Goal: Browse casually: Explore the website without a specific task or goal

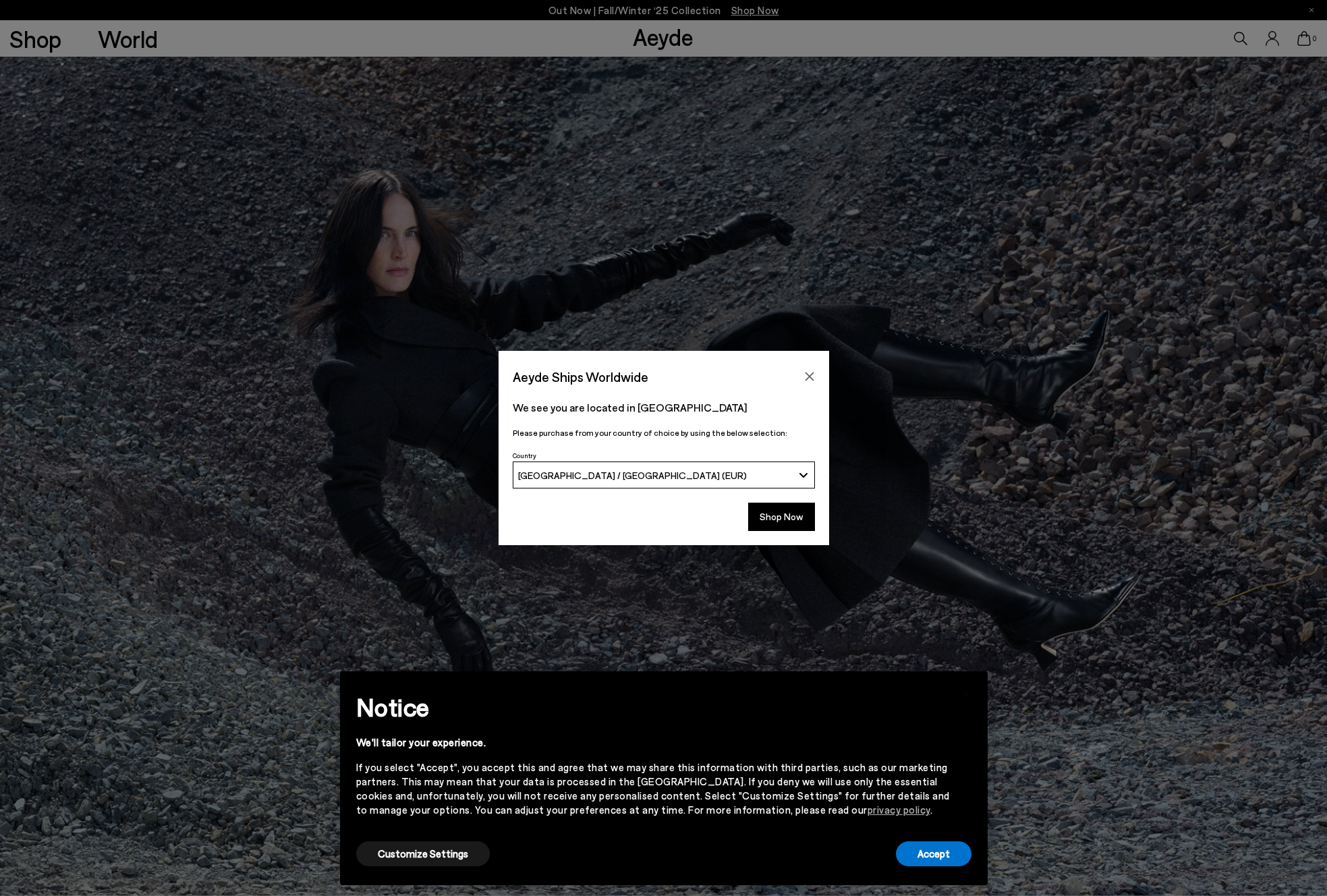
scroll to position [675, 0]
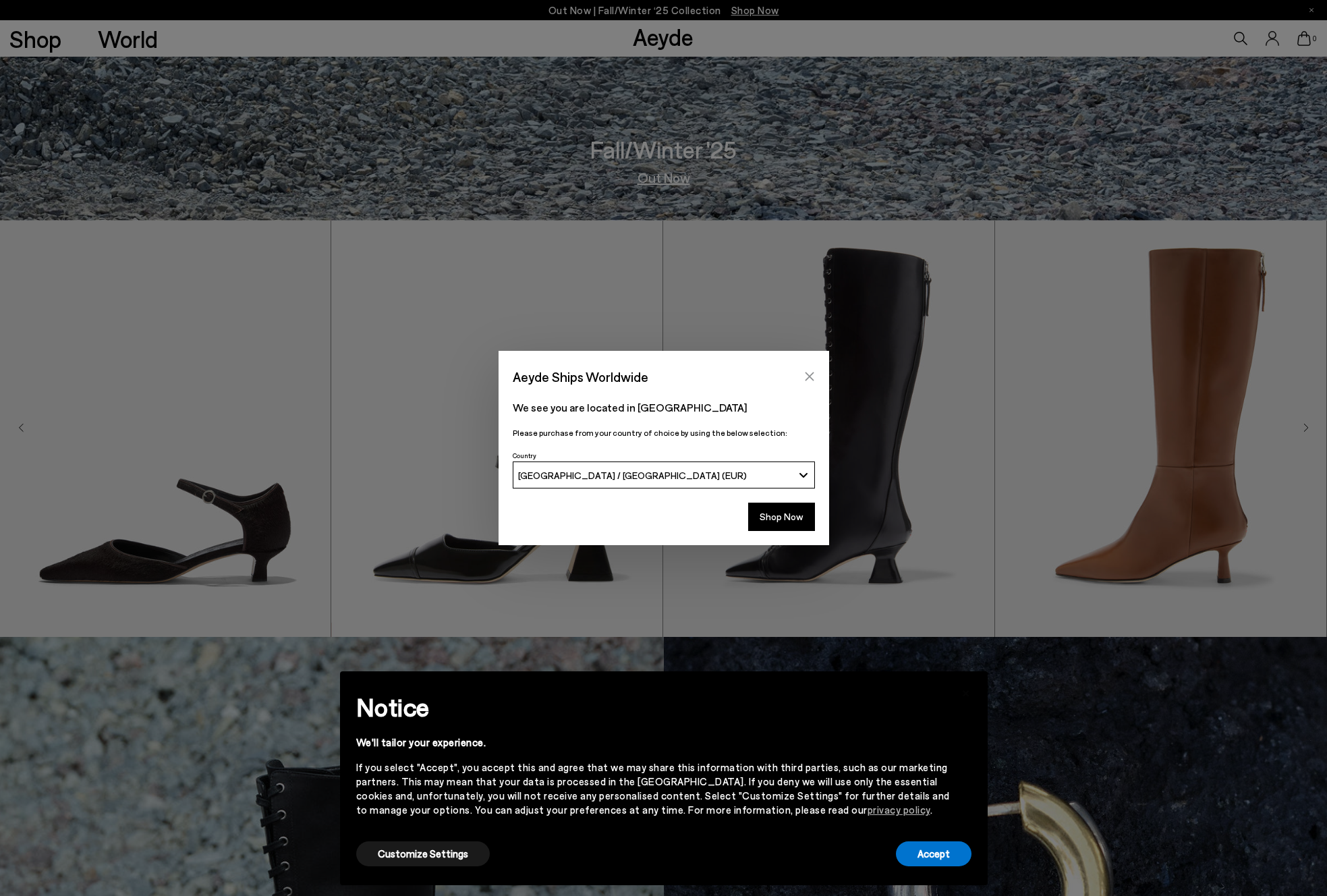
click at [807, 373] on icon "Close" at bounding box center [809, 376] width 11 height 11
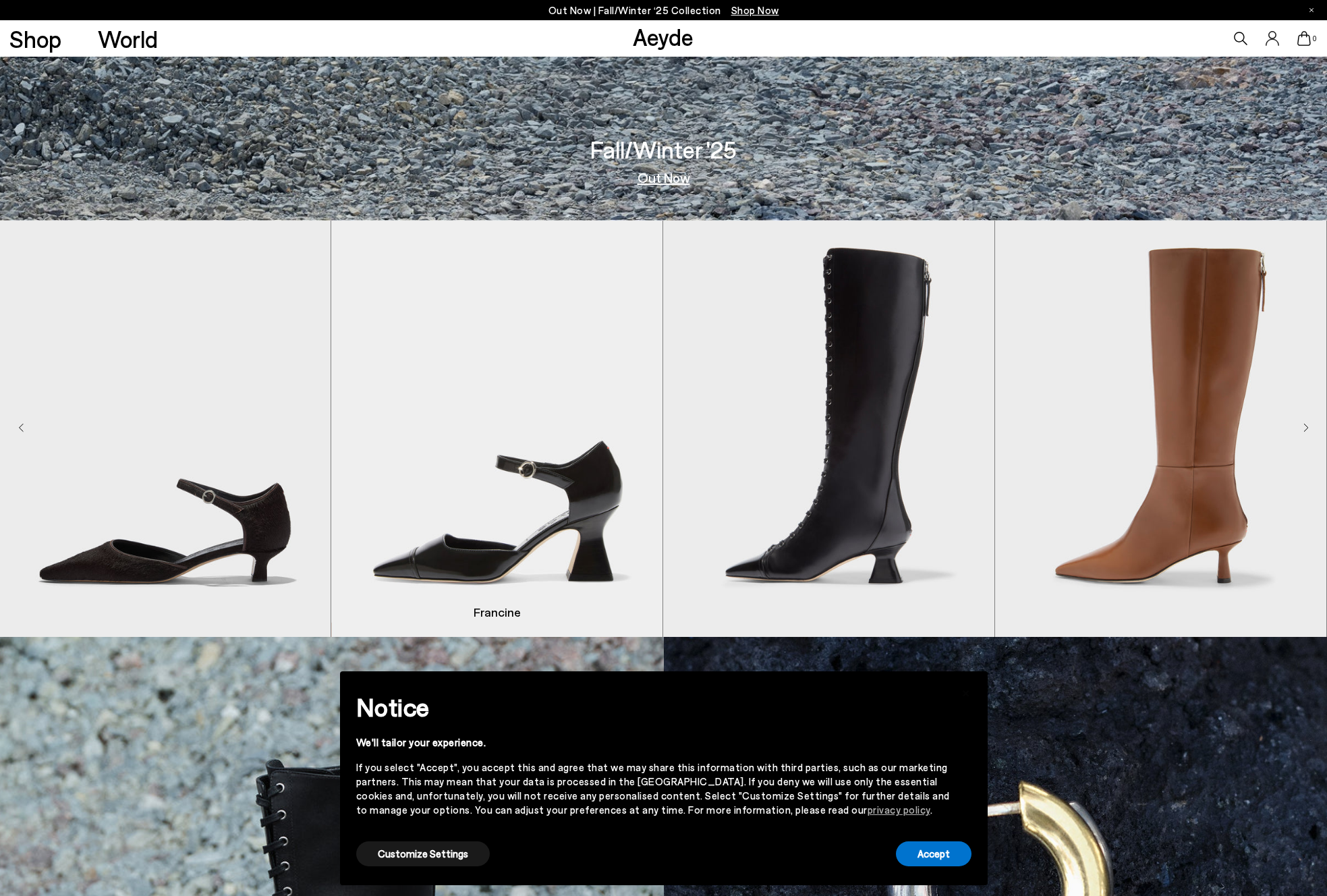
click at [508, 389] on img "2 / 8" at bounding box center [496, 429] width 331 height 417
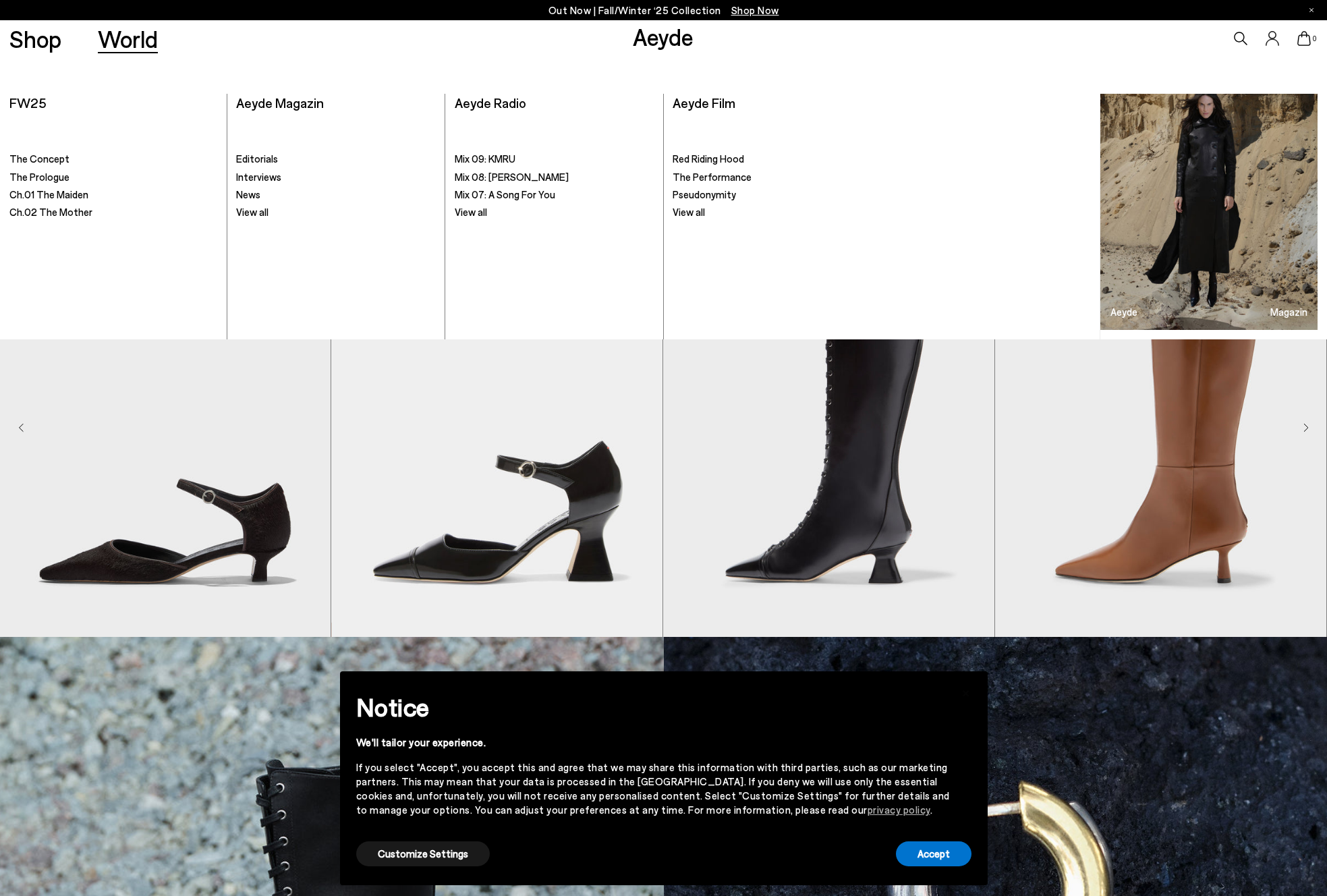
drag, startPoint x: 27, startPoint y: 171, endPoint x: 75, endPoint y: 168, distance: 48.1
click at [27, 171] on span "The Prologue" at bounding box center [39, 177] width 60 height 13
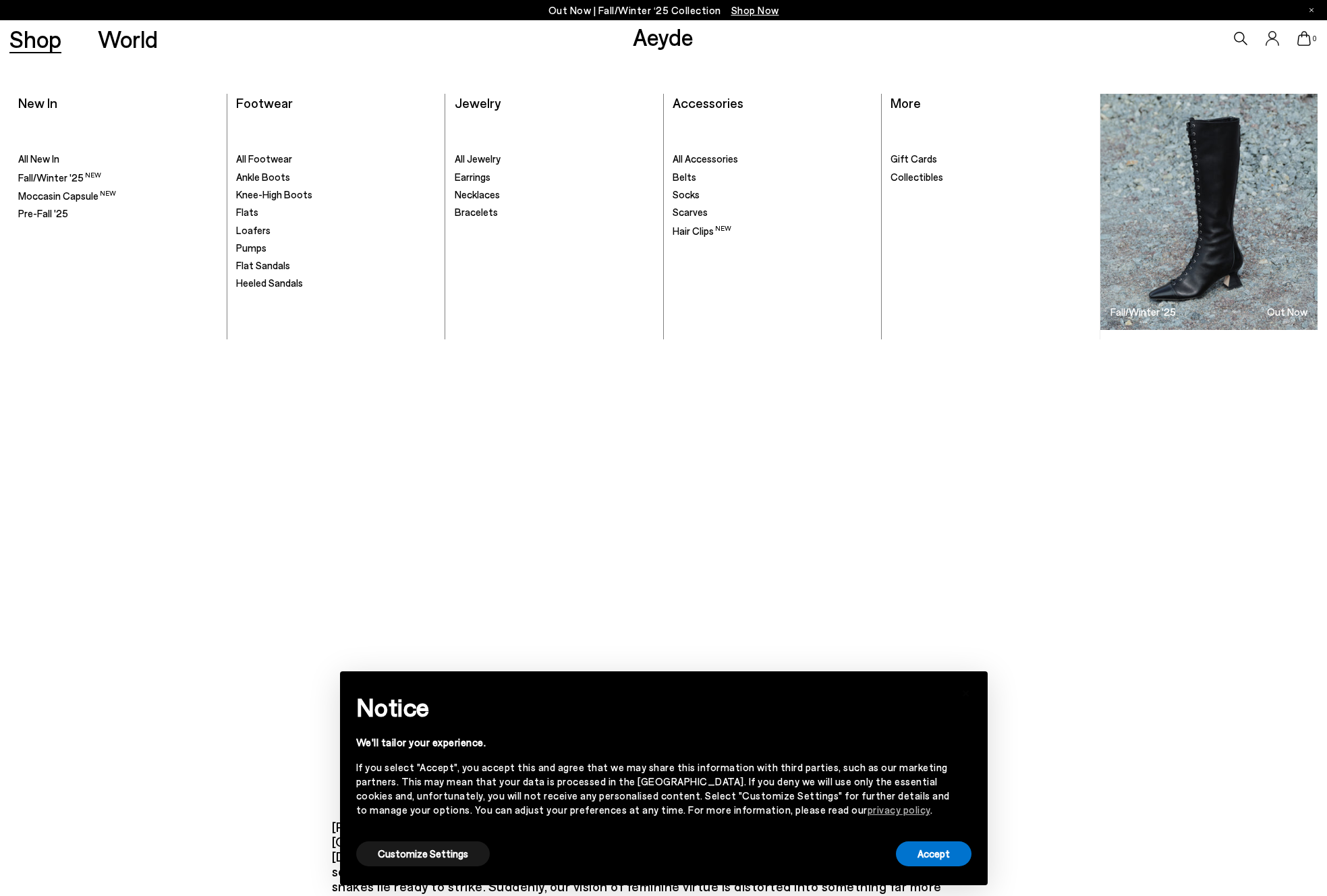
click at [49, 41] on link "Shop" at bounding box center [35, 38] width 52 height 23
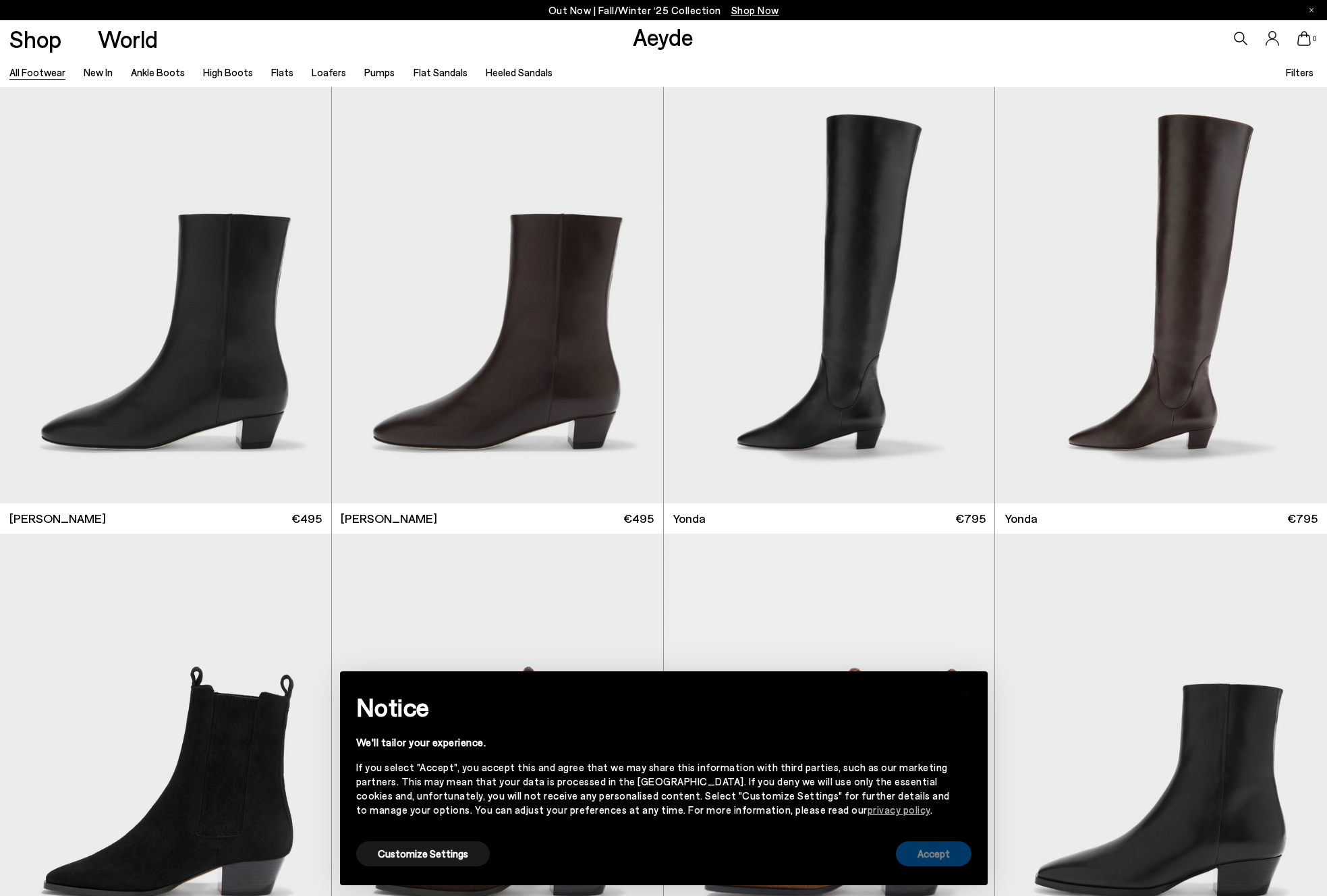
click at [928, 844] on button "Accept" at bounding box center [934, 854] width 76 height 25
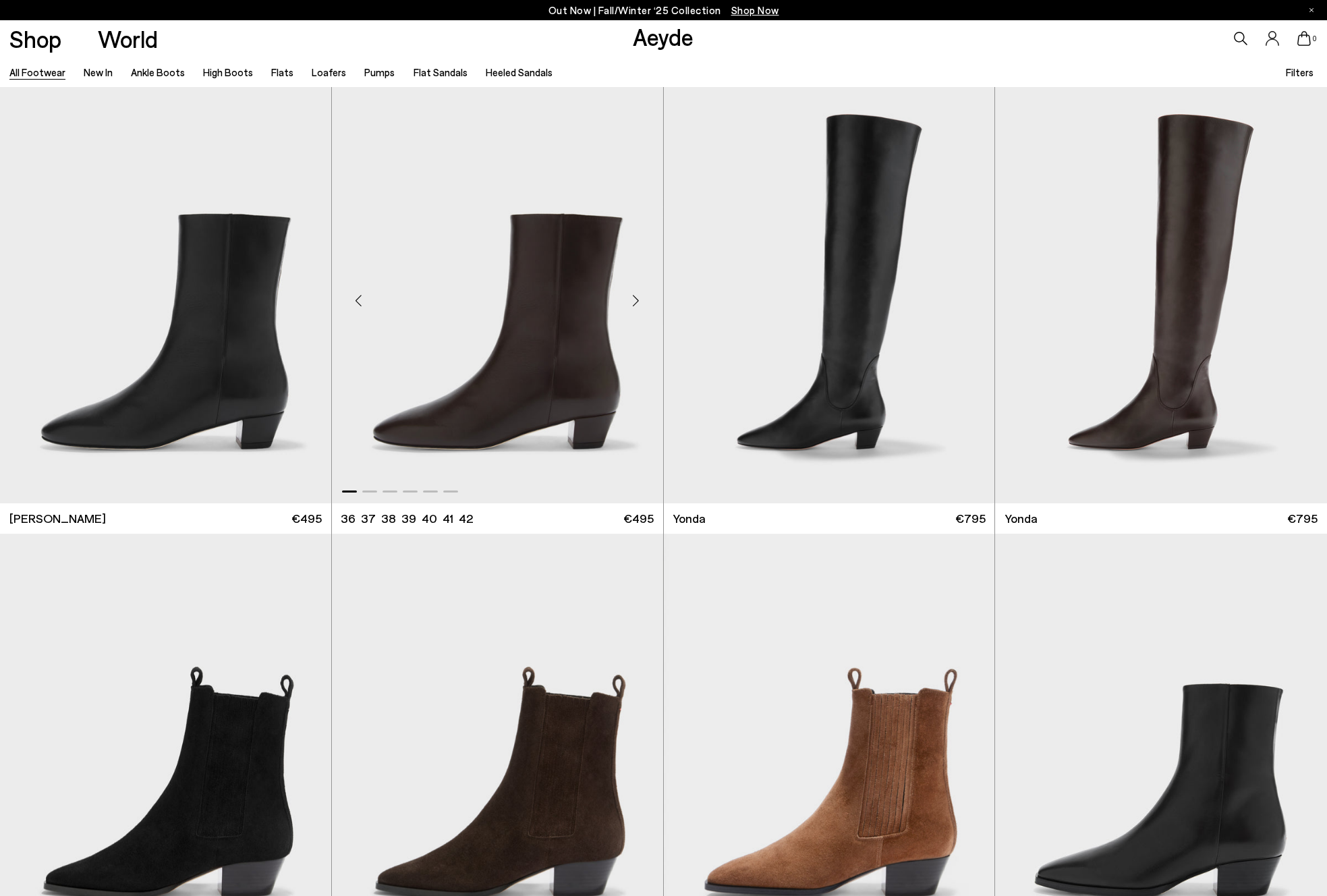
scroll to position [89, 0]
